Goal: Download file/media

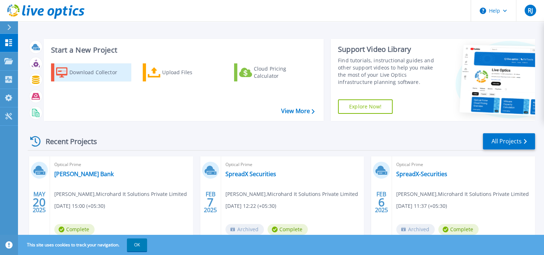
click at [95, 73] on div "Download Collector" at bounding box center [98, 72] width 58 height 14
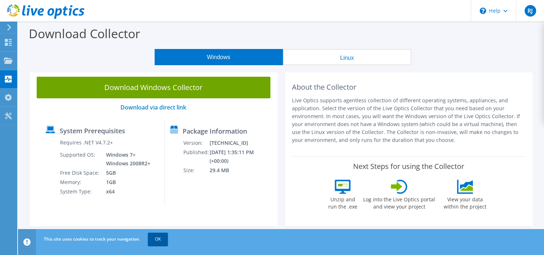
click at [155, 239] on link "OK" at bounding box center [158, 238] width 20 height 13
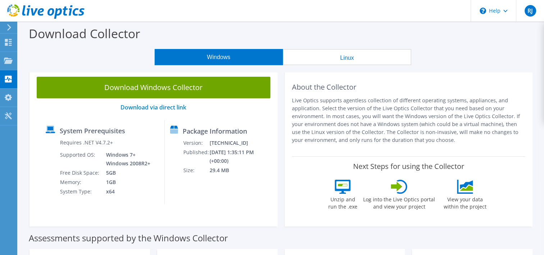
click at [347, 58] on button "Linux" at bounding box center [347, 57] width 128 height 16
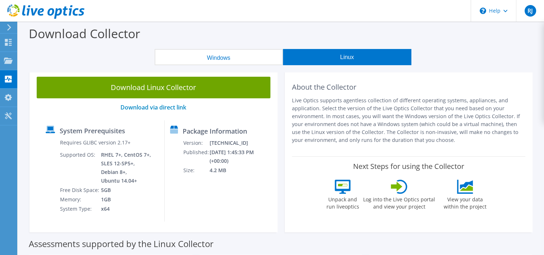
click at [229, 52] on button "Windows" at bounding box center [219, 57] width 128 height 16
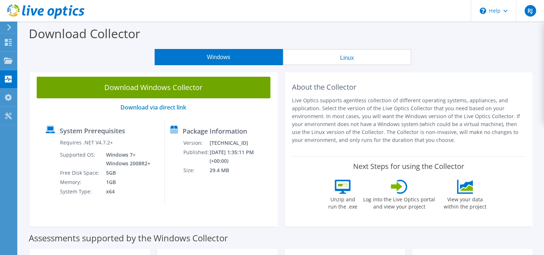
click at [364, 57] on button "Linux" at bounding box center [347, 57] width 128 height 16
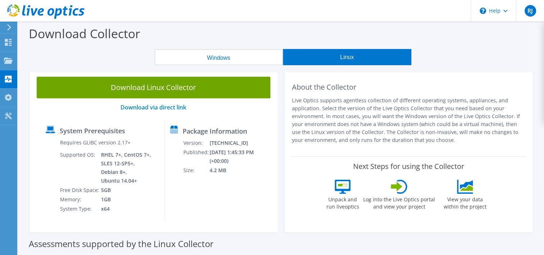
click at [221, 58] on button "Windows" at bounding box center [219, 57] width 128 height 16
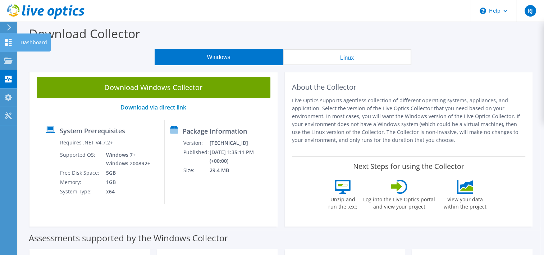
click at [7, 40] on use at bounding box center [8, 42] width 7 height 7
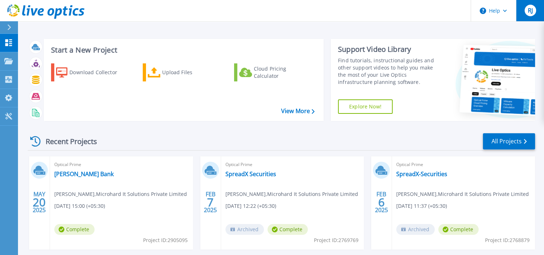
click at [531, 12] on span "RJ" at bounding box center [529, 11] width 5 height 6
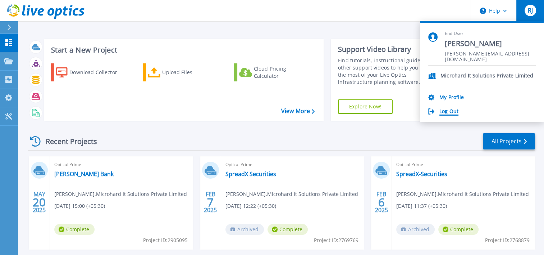
click at [447, 113] on link "Log Out" at bounding box center [448, 111] width 19 height 7
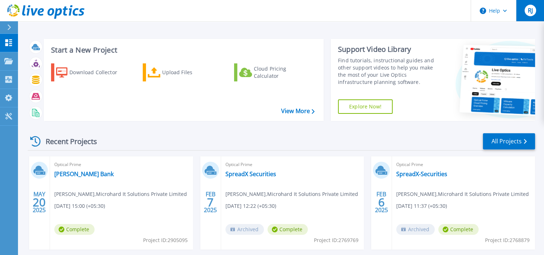
click at [531, 8] on span "RJ" at bounding box center [529, 11] width 5 height 6
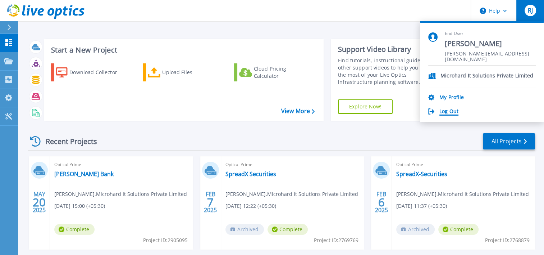
click at [451, 110] on link "Log Out" at bounding box center [448, 111] width 19 height 7
